Goal: Information Seeking & Learning: Find contact information

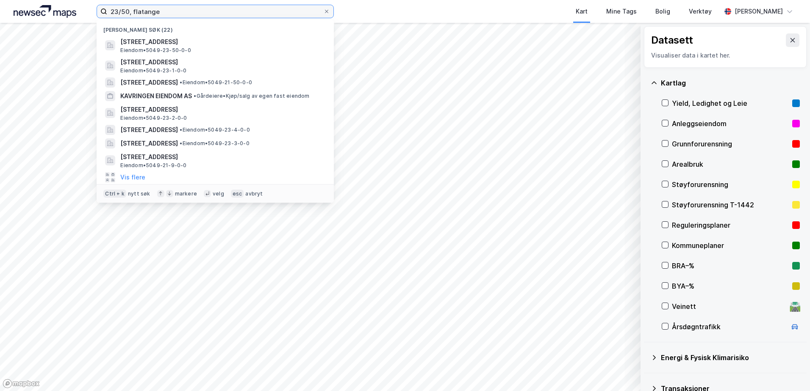
click at [128, 11] on input "23/50, flatange" at bounding box center [215, 11] width 216 height 13
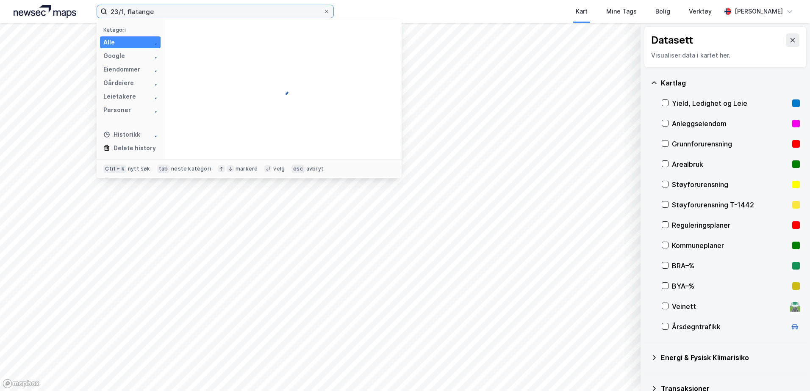
type input "23/1, flatange"
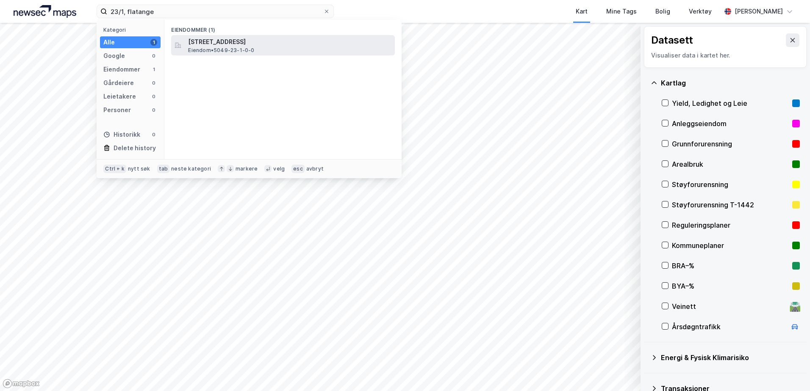
click at [223, 48] on span "Eiendom • 5049-23-1-0-0" at bounding box center [221, 50] width 66 height 7
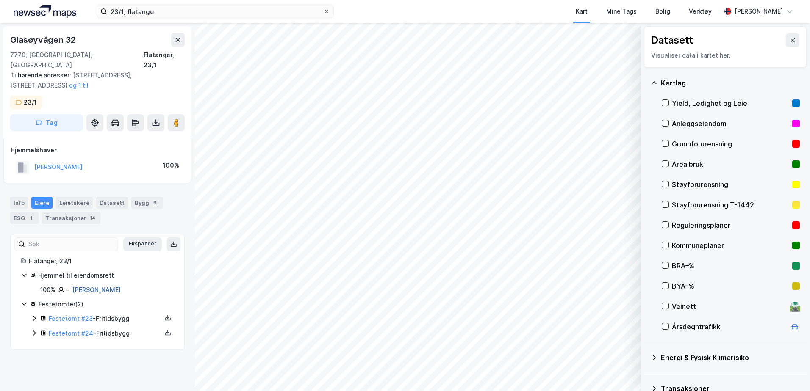
click at [86, 286] on link "[PERSON_NAME]" at bounding box center [96, 289] width 48 height 7
